Goal: Check status: Check status

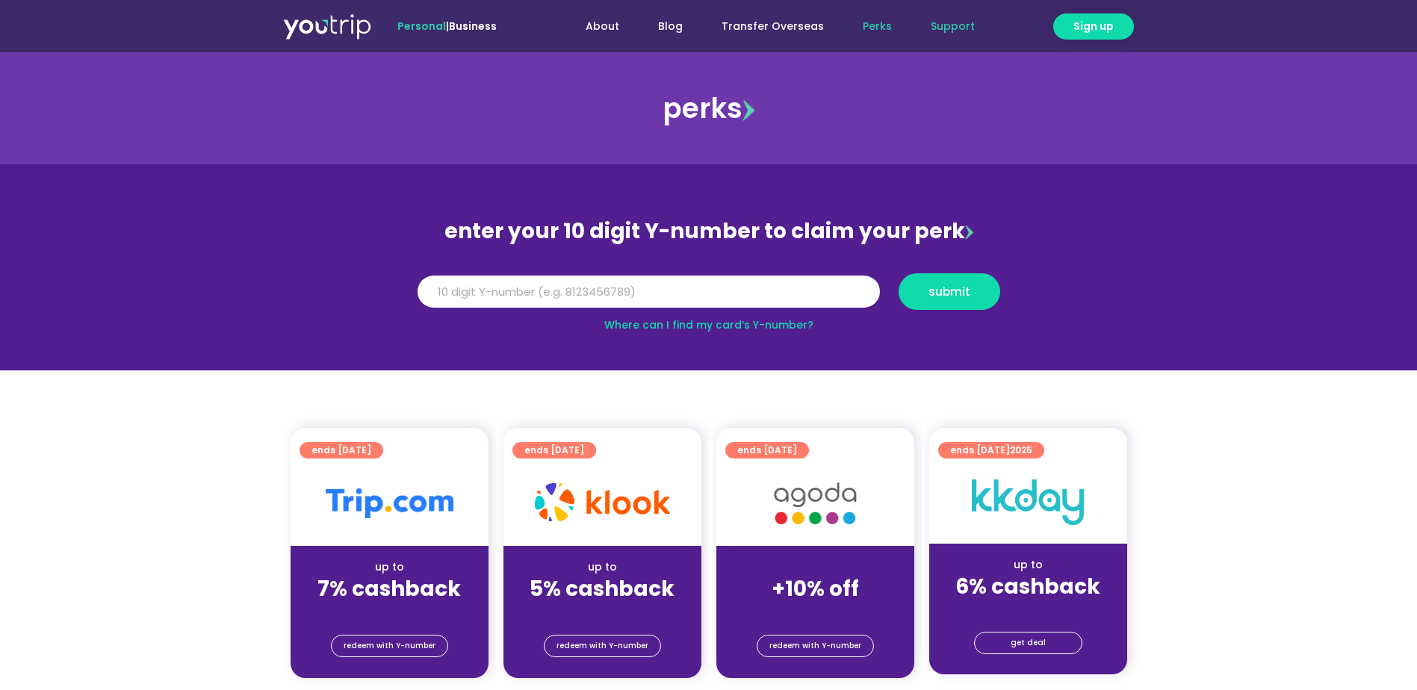
click at [960, 31] on link "Support" at bounding box center [952, 27] width 83 height 28
click at [792, 320] on link "Where can I find my card’s Y-number?" at bounding box center [708, 324] width 209 height 15
click at [703, 299] on input "Y Number" at bounding box center [648, 292] width 462 height 33
type input "8194009902"
click at [932, 301] on button "submit" at bounding box center [949, 291] width 102 height 37
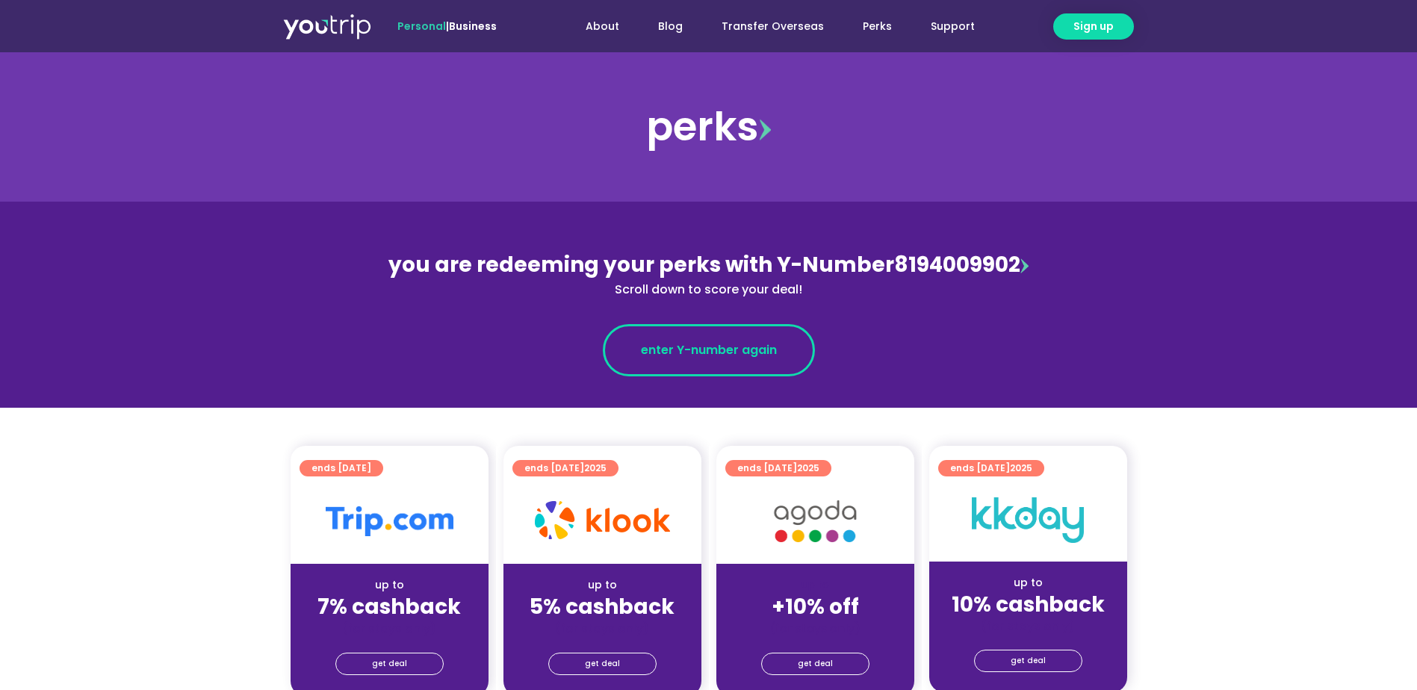
click at [697, 357] on span "enter Y-number again" at bounding box center [709, 350] width 136 height 18
